Goal: Task Accomplishment & Management: Manage account settings

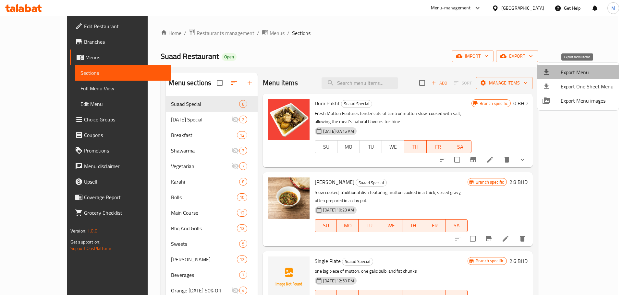
click at [586, 69] on span "Export Menu" at bounding box center [586, 72] width 53 height 8
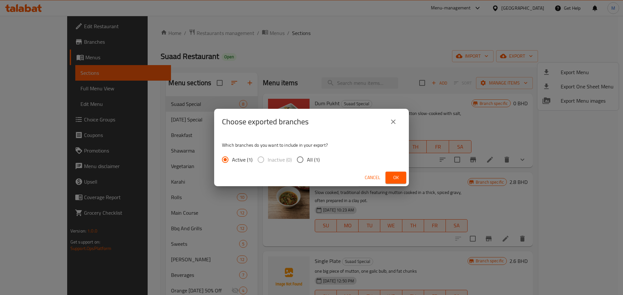
click at [406, 172] on div "Cancel Ok" at bounding box center [311, 177] width 195 height 17
click at [396, 176] on span "Ok" at bounding box center [395, 178] width 10 height 8
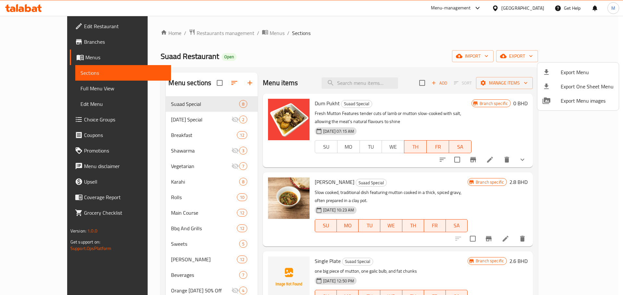
click at [164, 119] on div at bounding box center [311, 147] width 623 height 295
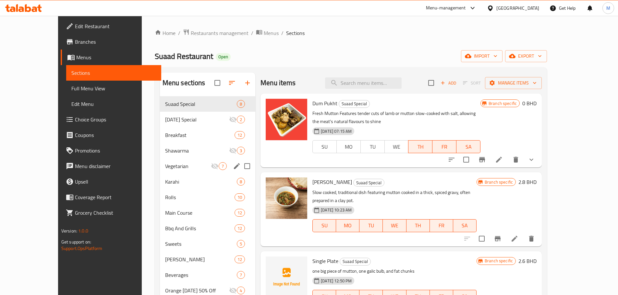
click at [172, 184] on span "Karahi" at bounding box center [201, 182] width 72 height 8
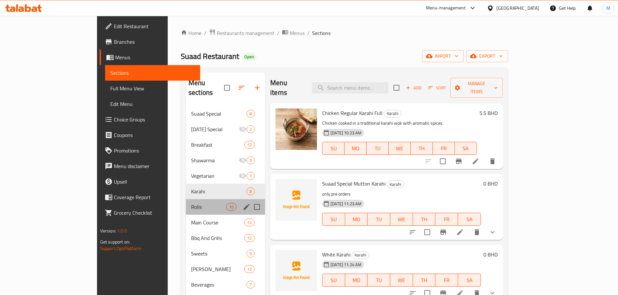
click at [191, 203] on span "Rolls" at bounding box center [208, 207] width 35 height 8
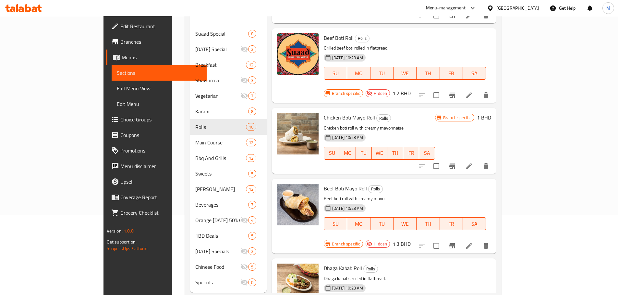
scroll to position [91, 0]
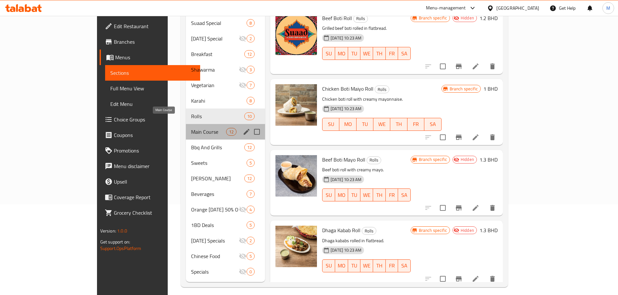
click at [191, 128] on span "Main Course" at bounding box center [208, 132] width 35 height 8
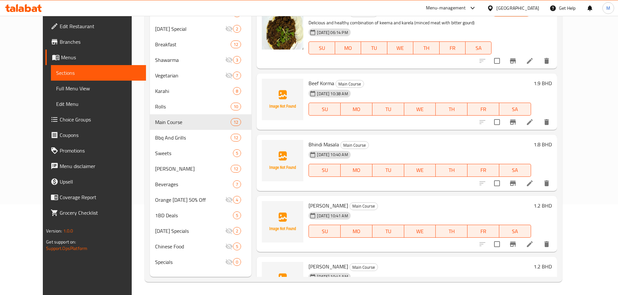
click at [314, 80] on span "Beef Korma" at bounding box center [321, 83] width 26 height 10
copy h6 "Beef Korma"
click at [60, 45] on span "Branches" at bounding box center [100, 42] width 81 height 8
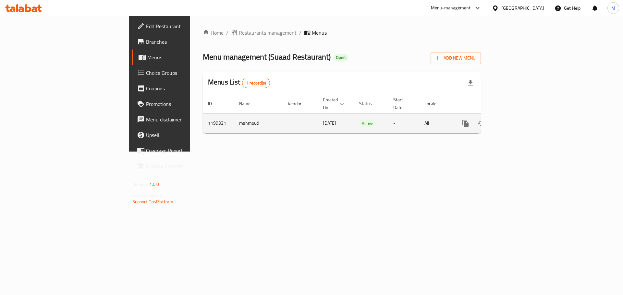
click at [520, 116] on link "enhanced table" at bounding box center [512, 124] width 16 height 16
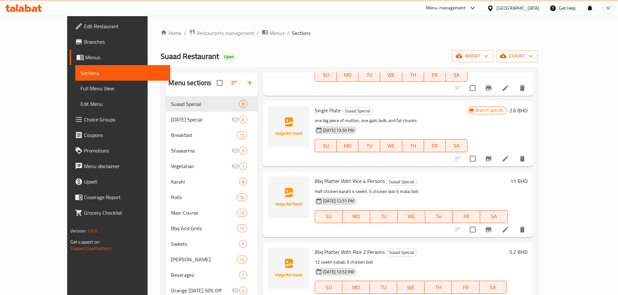
scroll to position [162, 0]
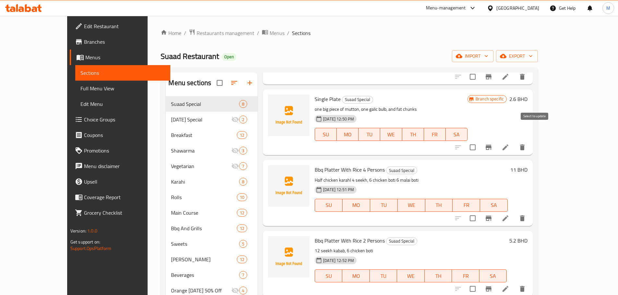
click at [479, 141] on input "checkbox" at bounding box center [473, 148] width 14 height 14
checkbox input "true"
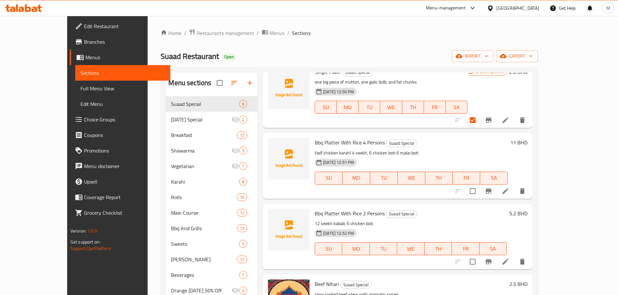
scroll to position [227, 0]
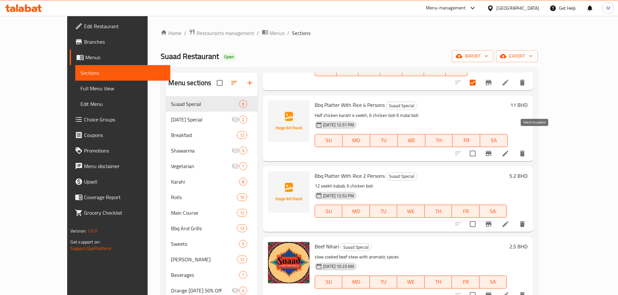
click at [479, 147] on input "checkbox" at bounding box center [473, 154] width 14 height 14
checkbox input "true"
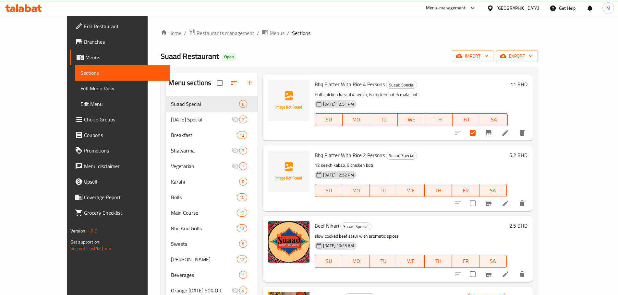
scroll to position [259, 0]
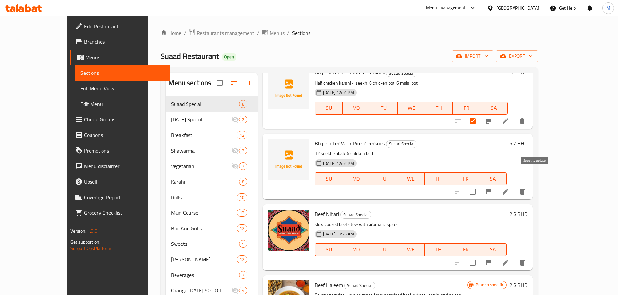
click at [479, 185] on input "checkbox" at bounding box center [473, 192] width 14 height 14
checkbox input "true"
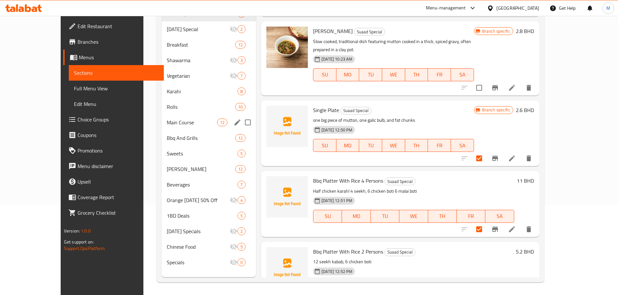
scroll to position [0, 0]
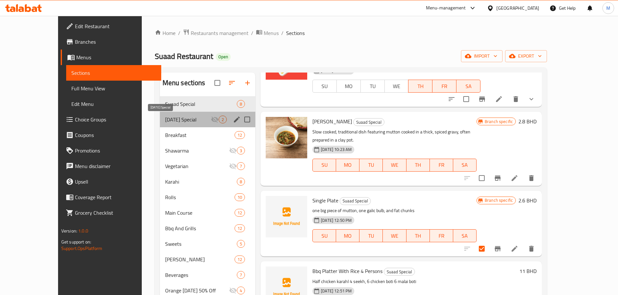
click at [170, 122] on span "[DATE] Special" at bounding box center [188, 120] width 46 height 8
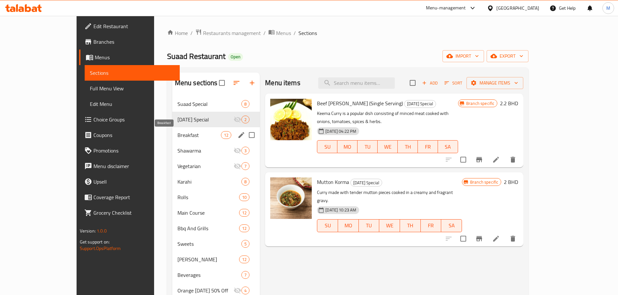
click at [177, 134] on span "Breakfast" at bounding box center [198, 135] width 43 height 8
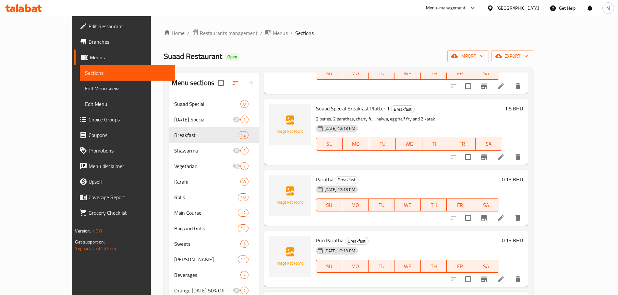
scroll to position [227, 0]
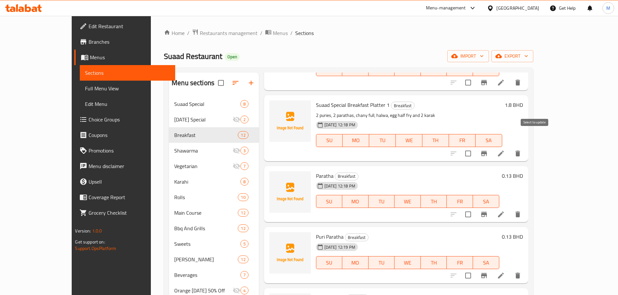
click at [475, 147] on input "checkbox" at bounding box center [468, 154] width 14 height 14
checkbox input "true"
click at [475, 208] on input "checkbox" at bounding box center [468, 215] width 14 height 14
checkbox input "true"
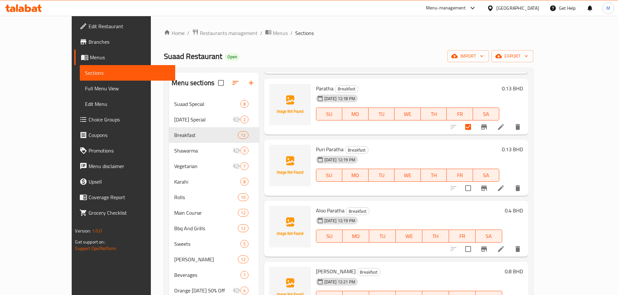
scroll to position [324, 0]
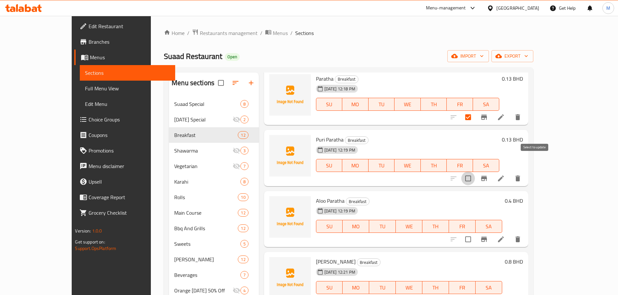
click at [475, 172] on input "checkbox" at bounding box center [468, 179] width 14 height 14
checkbox input "true"
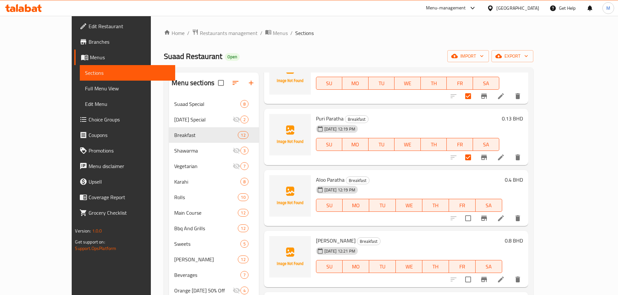
scroll to position [357, 0]
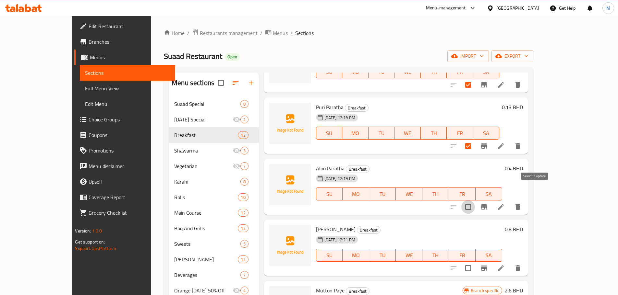
click at [475, 200] on input "checkbox" at bounding box center [468, 207] width 14 height 14
checkbox input "true"
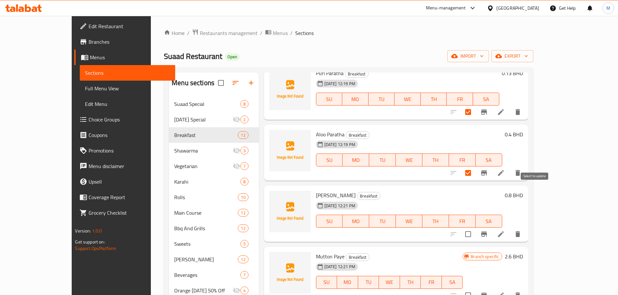
scroll to position [454, 0]
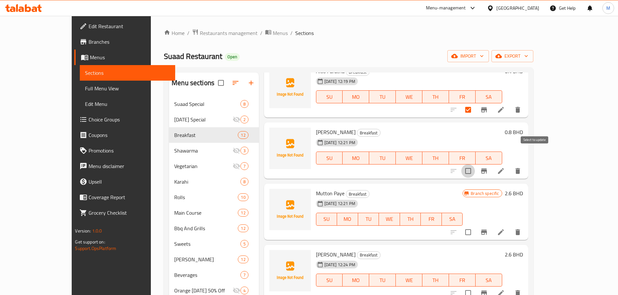
click at [475, 164] on input "checkbox" at bounding box center [468, 171] width 14 height 14
checkbox input "true"
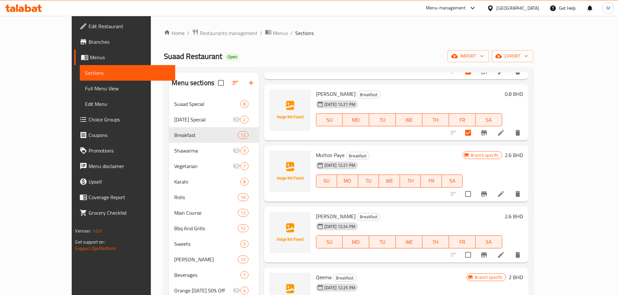
scroll to position [493, 0]
click at [475, 186] on input "checkbox" at bounding box center [468, 193] width 14 height 14
checkbox input "true"
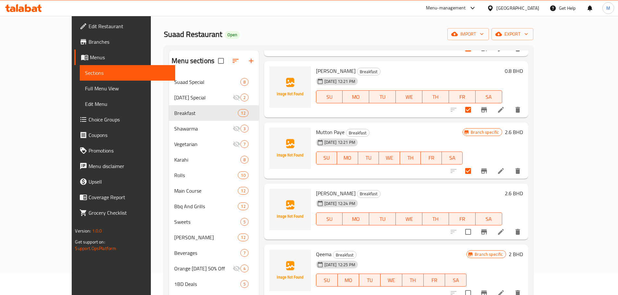
scroll to position [65, 0]
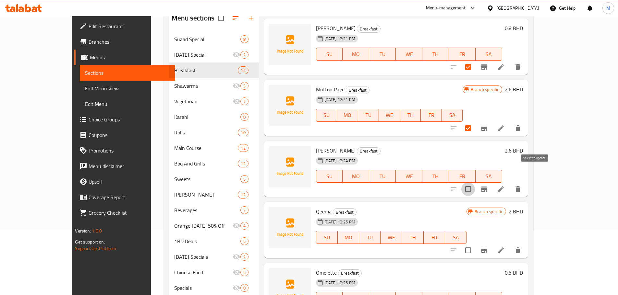
click at [475, 183] on input "checkbox" at bounding box center [468, 190] width 14 height 14
checkbox input "true"
click at [475, 244] on input "checkbox" at bounding box center [468, 251] width 14 height 14
checkbox input "true"
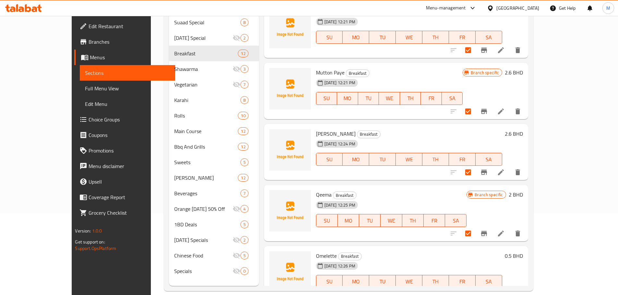
scroll to position [91, 0]
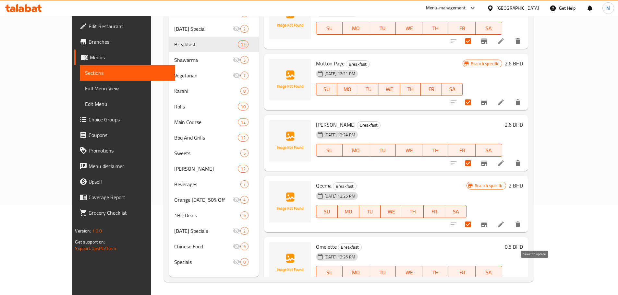
click at [475, 279] on input "checkbox" at bounding box center [468, 286] width 14 height 14
checkbox input "true"
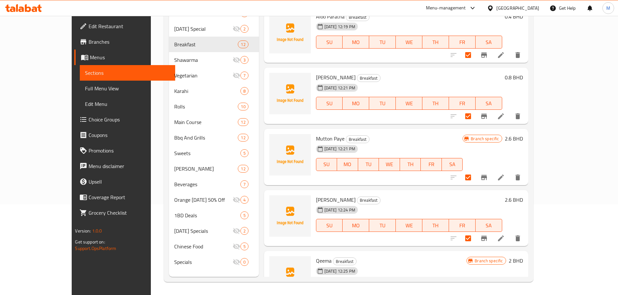
scroll to position [396, 0]
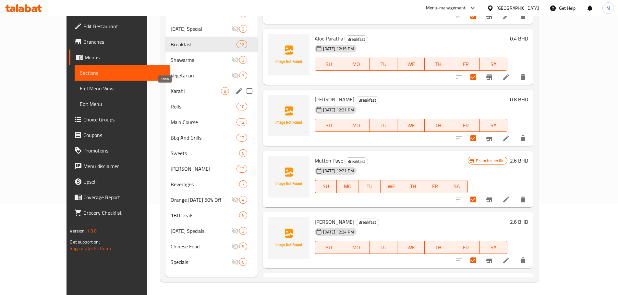
click at [177, 90] on span "Karahi" at bounding box center [196, 91] width 50 height 8
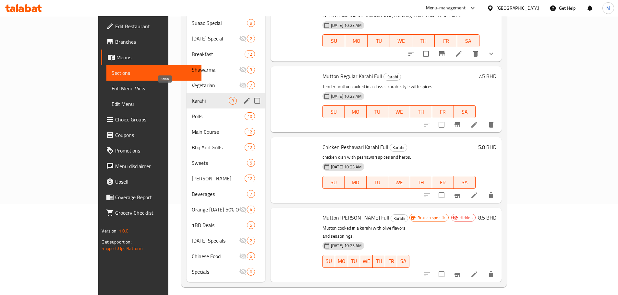
checkbox input "false"
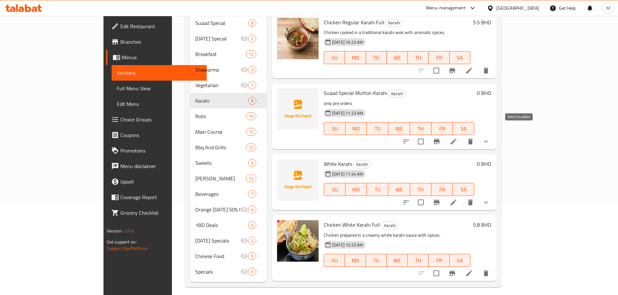
click at [427, 135] on input "checkbox" at bounding box center [421, 142] width 14 height 14
checkbox input "true"
click at [427, 196] on input "checkbox" at bounding box center [421, 203] width 14 height 14
checkbox input "true"
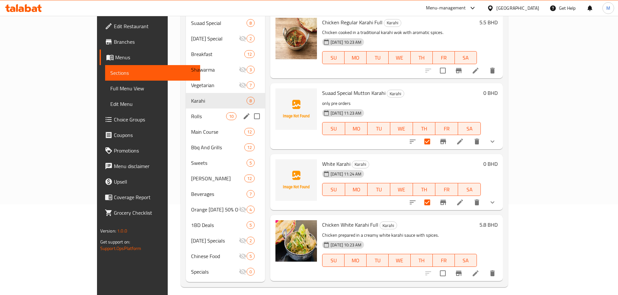
click at [186, 111] on div "Rolls 10" at bounding box center [225, 117] width 79 height 16
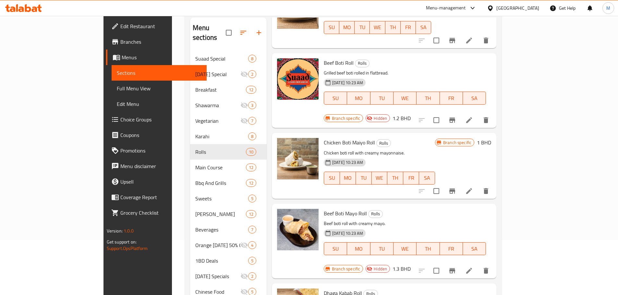
scroll to position [91, 0]
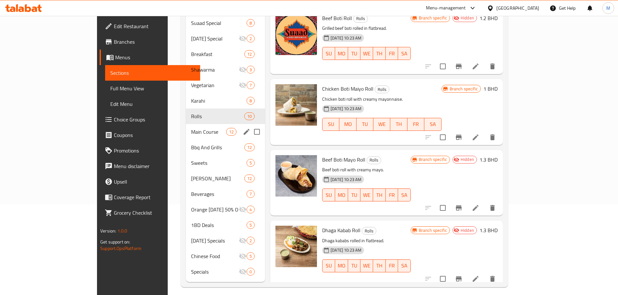
click at [187, 128] on div "Main Course 12" at bounding box center [225, 132] width 79 height 16
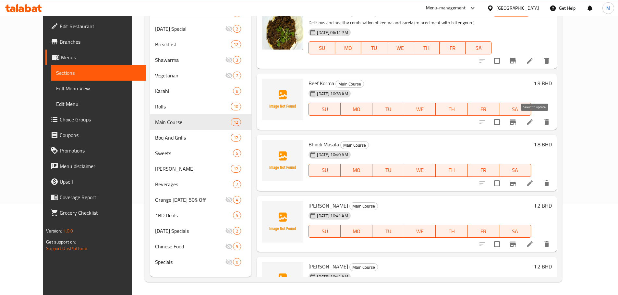
click at [504, 125] on input "checkbox" at bounding box center [497, 122] width 14 height 14
checkbox input "true"
click at [504, 182] on input "checkbox" at bounding box center [497, 184] width 14 height 14
checkbox input "true"
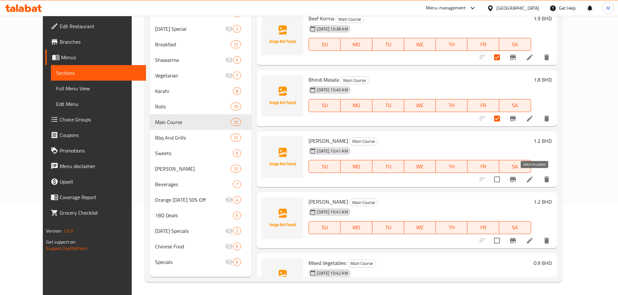
click at [504, 180] on input "checkbox" at bounding box center [497, 180] width 14 height 14
checkbox input "true"
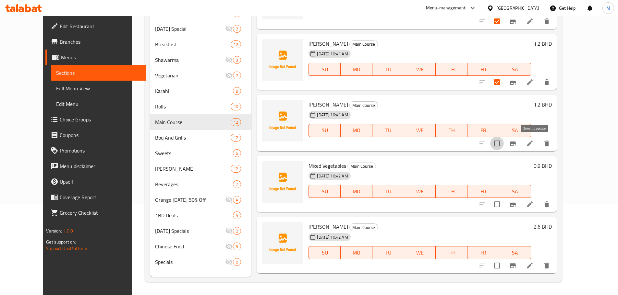
click at [504, 150] on input "checkbox" at bounding box center [497, 144] width 14 height 14
checkbox input "true"
click at [504, 199] on input "checkbox" at bounding box center [497, 205] width 14 height 14
checkbox input "true"
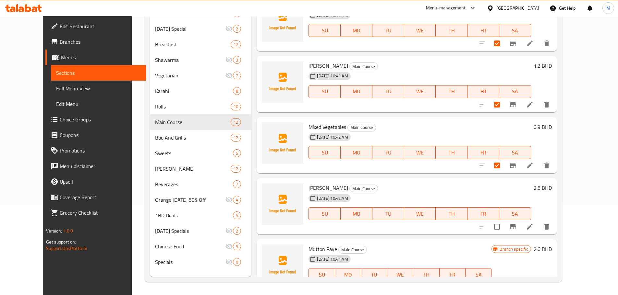
scroll to position [259, 0]
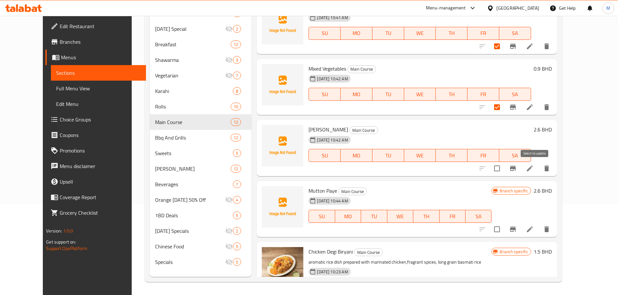
click at [504, 171] on input "checkbox" at bounding box center [497, 169] width 14 height 14
checkbox input "true"
click at [504, 231] on input "checkbox" at bounding box center [497, 230] width 14 height 14
checkbox input "true"
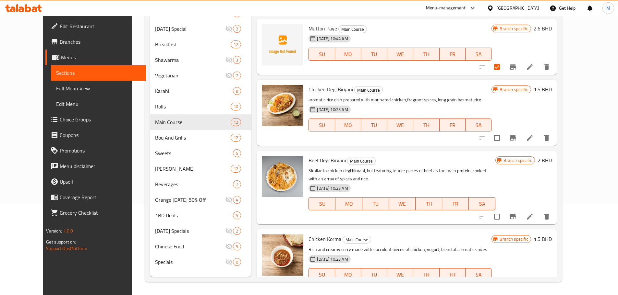
scroll to position [519, 0]
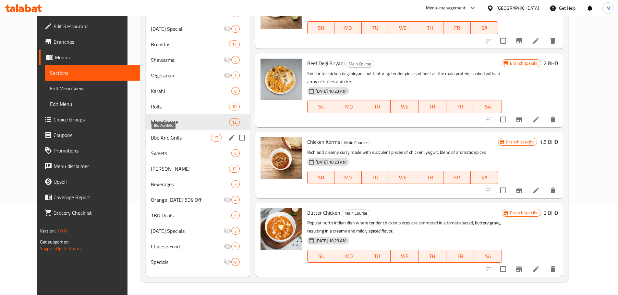
click at [180, 140] on span "Bbq And Grills" at bounding box center [181, 138] width 60 height 8
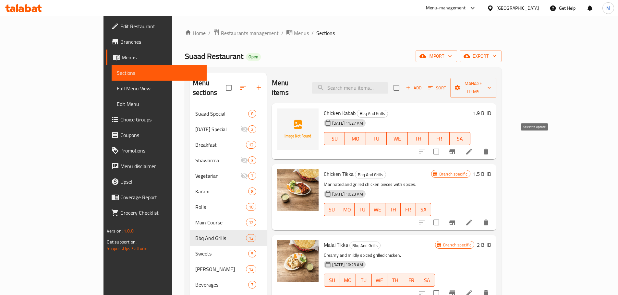
click at [443, 145] on input "checkbox" at bounding box center [436, 152] width 14 height 14
checkbox input "true"
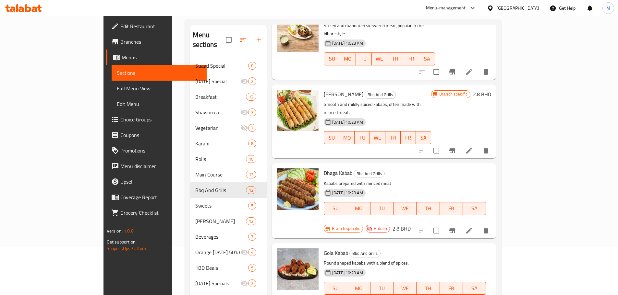
scroll to position [91, 0]
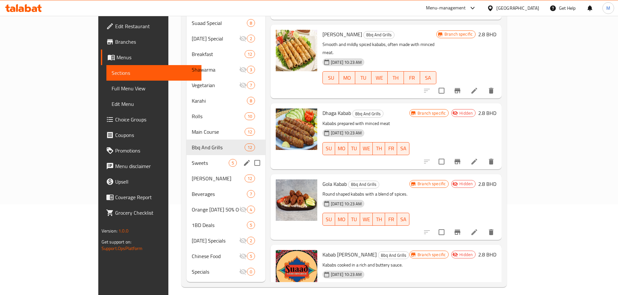
click at [186, 158] on div "Sweets 5" at bounding box center [225, 163] width 79 height 16
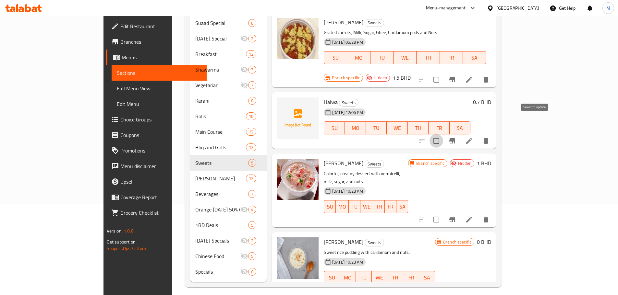
click at [443, 134] on input "checkbox" at bounding box center [436, 141] width 14 height 14
checkbox input "true"
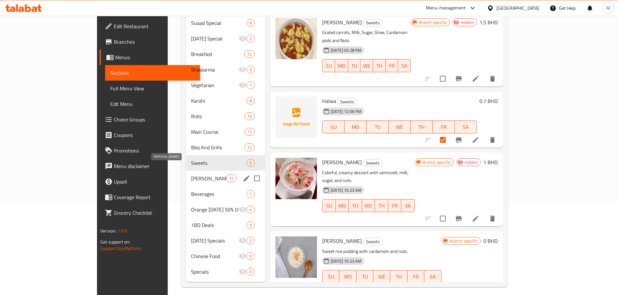
click at [191, 175] on span "[PERSON_NAME]" at bounding box center [208, 179] width 35 height 8
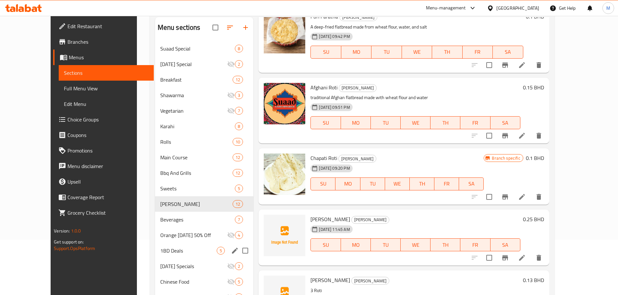
scroll to position [91, 0]
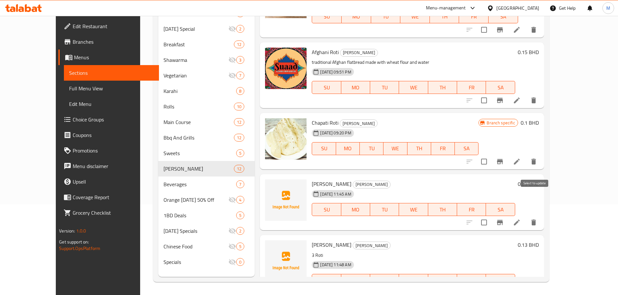
click at [491, 216] on input "checkbox" at bounding box center [484, 223] width 14 height 14
checkbox input "true"
click at [491, 287] on input "checkbox" at bounding box center [484, 294] width 14 height 14
checkbox input "true"
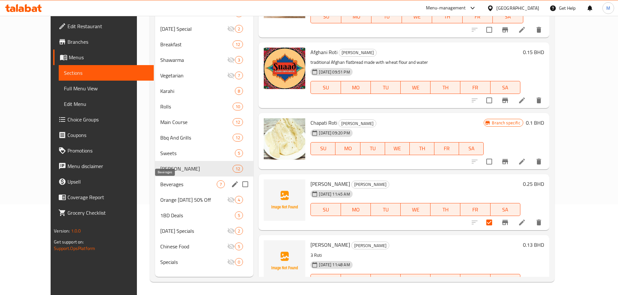
click at [178, 186] on span "Beverages" at bounding box center [188, 185] width 57 height 8
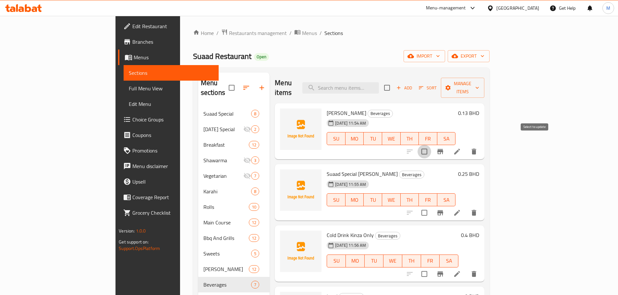
click at [431, 145] on input "checkbox" at bounding box center [424, 152] width 14 height 14
checkbox input "true"
click at [431, 206] on input "checkbox" at bounding box center [424, 213] width 14 height 14
checkbox input "true"
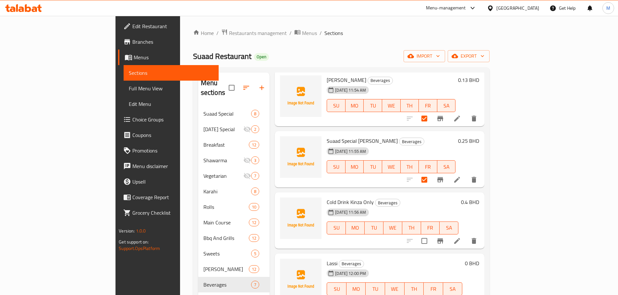
scroll to position [65, 0]
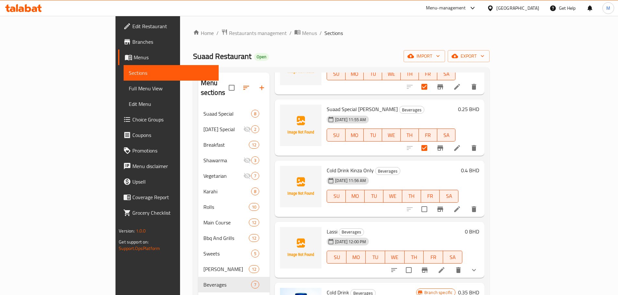
click at [431, 206] on input "checkbox" at bounding box center [424, 210] width 14 height 14
checkbox input "true"
click at [415, 264] on input "checkbox" at bounding box center [409, 271] width 14 height 14
checkbox input "true"
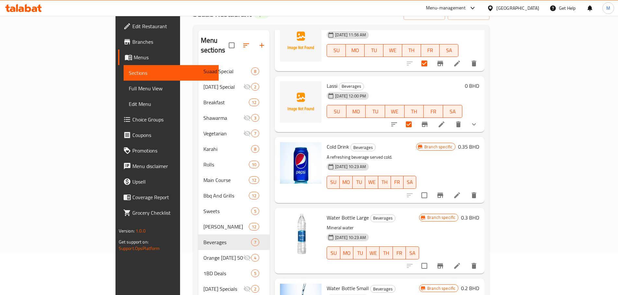
scroll to position [91, 0]
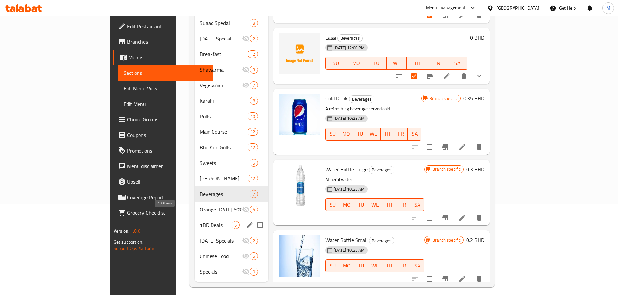
click at [200, 221] on span "1BD Deals" at bounding box center [216, 225] width 32 height 8
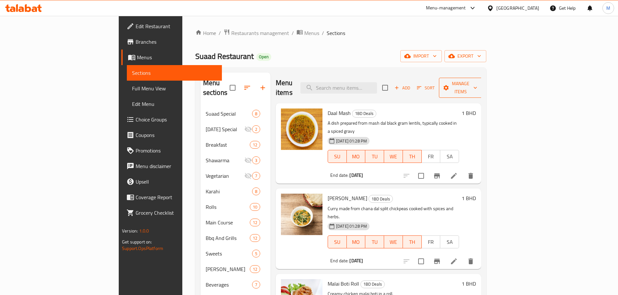
click at [477, 80] on span "Manage items" at bounding box center [460, 88] width 33 height 16
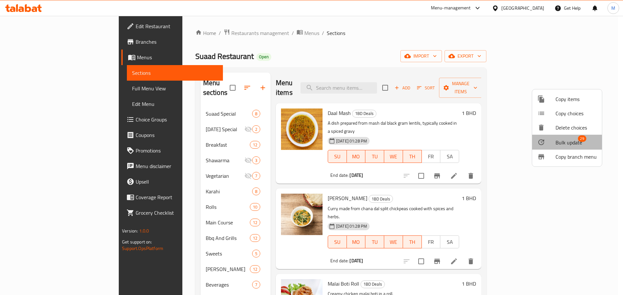
click at [569, 141] on span "Bulk update" at bounding box center [568, 143] width 27 height 8
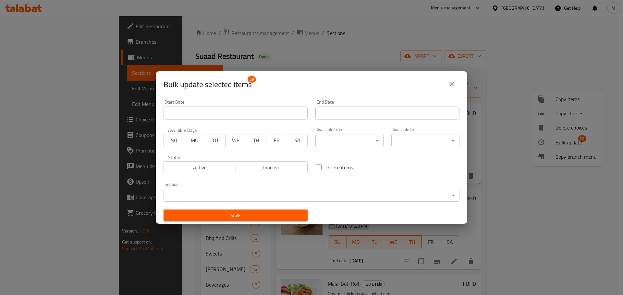
click at [270, 171] on span "Inactive" at bounding box center [271, 167] width 67 height 9
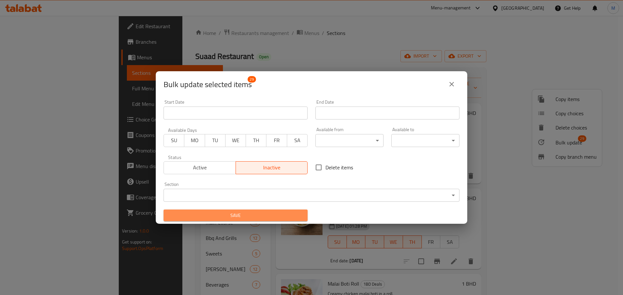
click at [270, 217] on span "Save" at bounding box center [236, 216] width 134 height 8
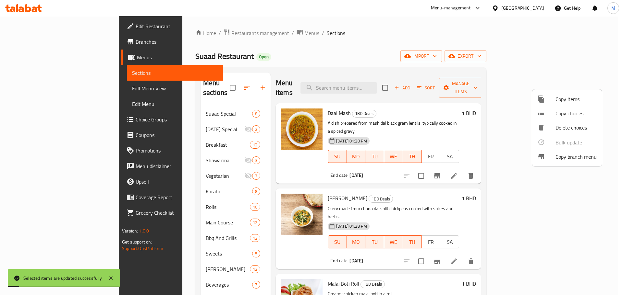
click at [581, 54] on div at bounding box center [311, 147] width 623 height 295
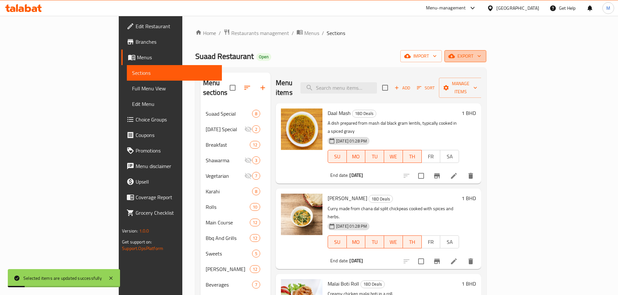
click at [481, 57] on span "export" at bounding box center [464, 56] width 31 height 8
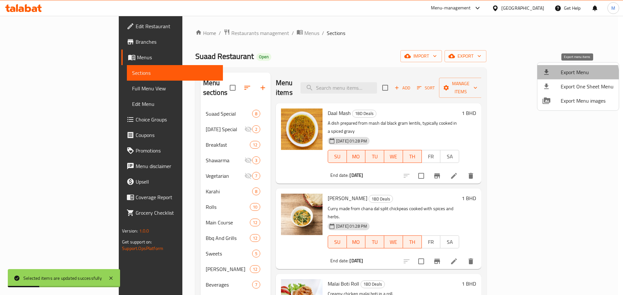
click at [576, 75] on span "Export Menu" at bounding box center [586, 72] width 53 height 8
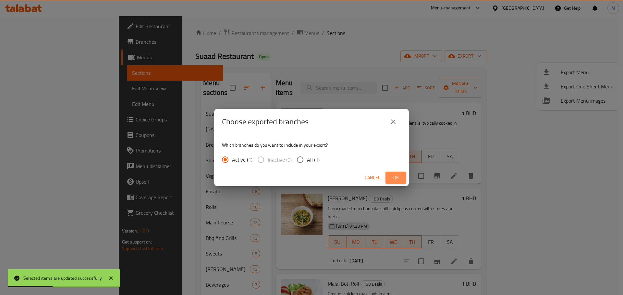
click at [397, 180] on span "Ok" at bounding box center [395, 178] width 10 height 8
